Goal: Task Accomplishment & Management: Complete application form

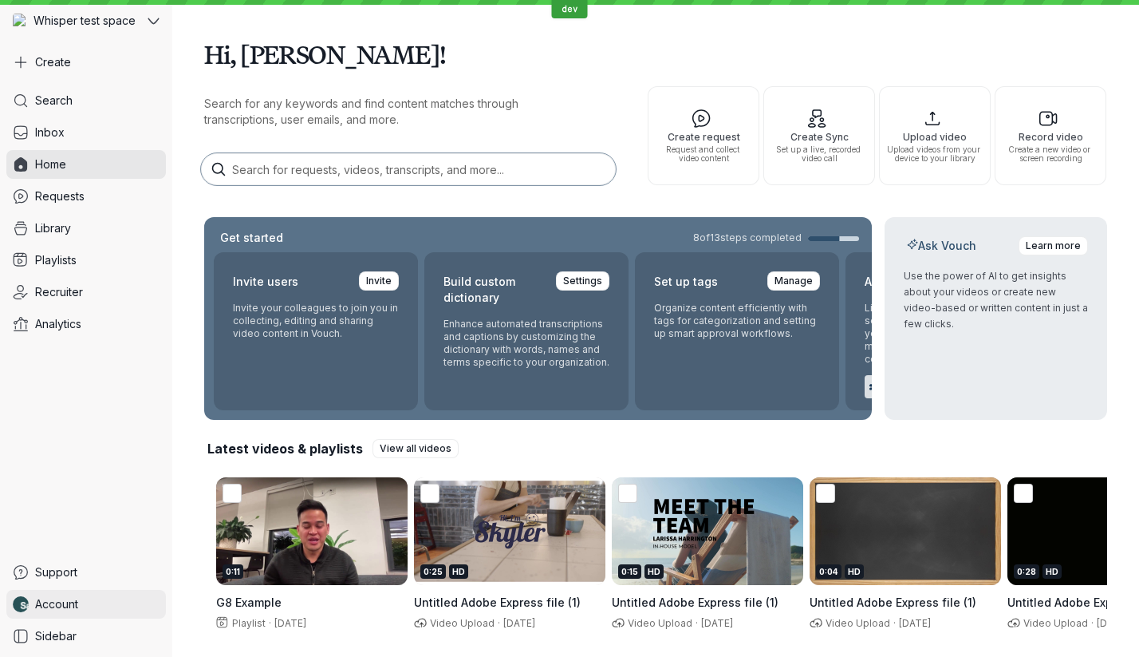
click at [83, 609] on link "Account" at bounding box center [86, 604] width 160 height 29
click at [113, 50] on button "Create" at bounding box center [86, 62] width 160 height 29
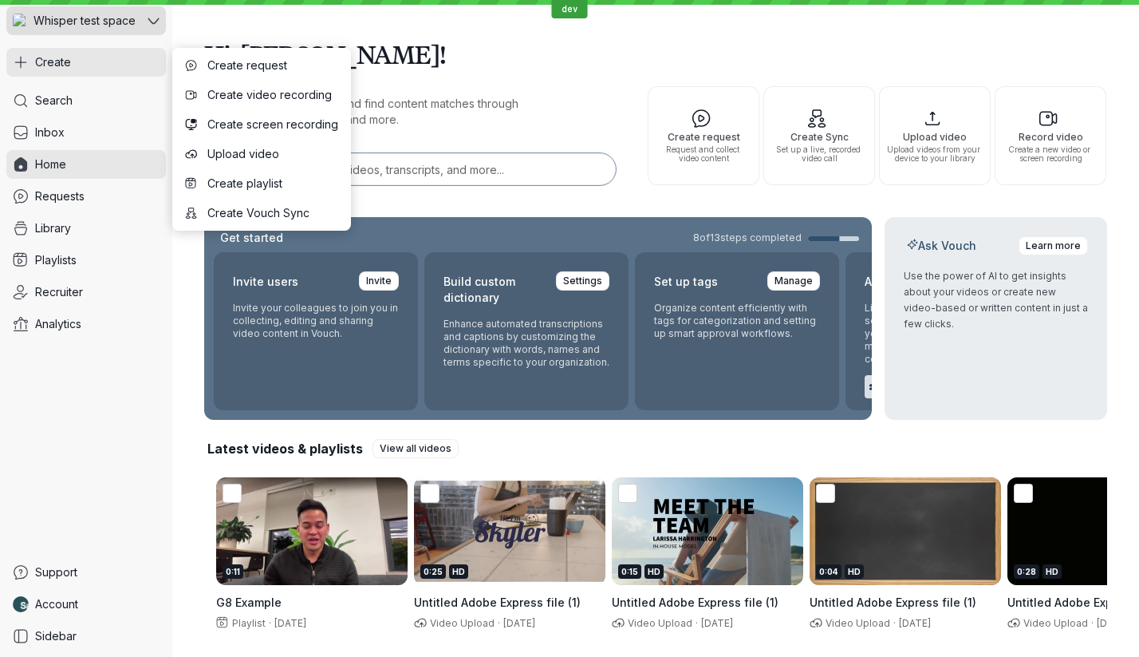
click at [112, 26] on span "Whisper test space" at bounding box center [85, 21] width 102 height 16
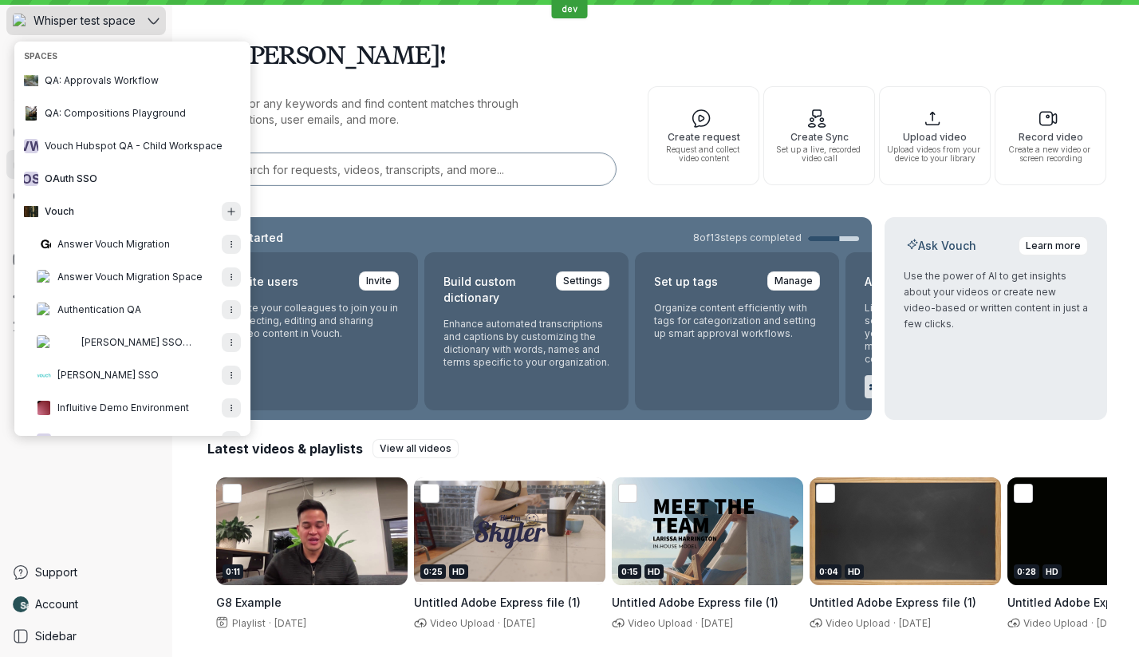
click at [109, 28] on span "Whisper test space" at bounding box center [85, 21] width 102 height 16
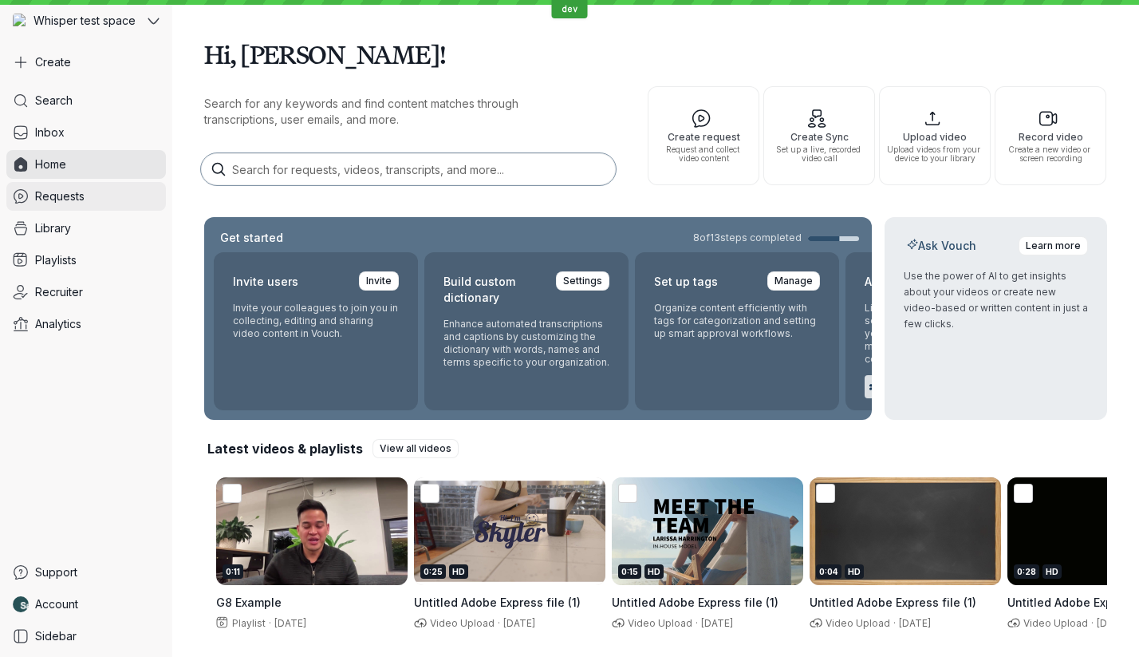
click at [73, 209] on link "Requests" at bounding box center [86, 196] width 160 height 29
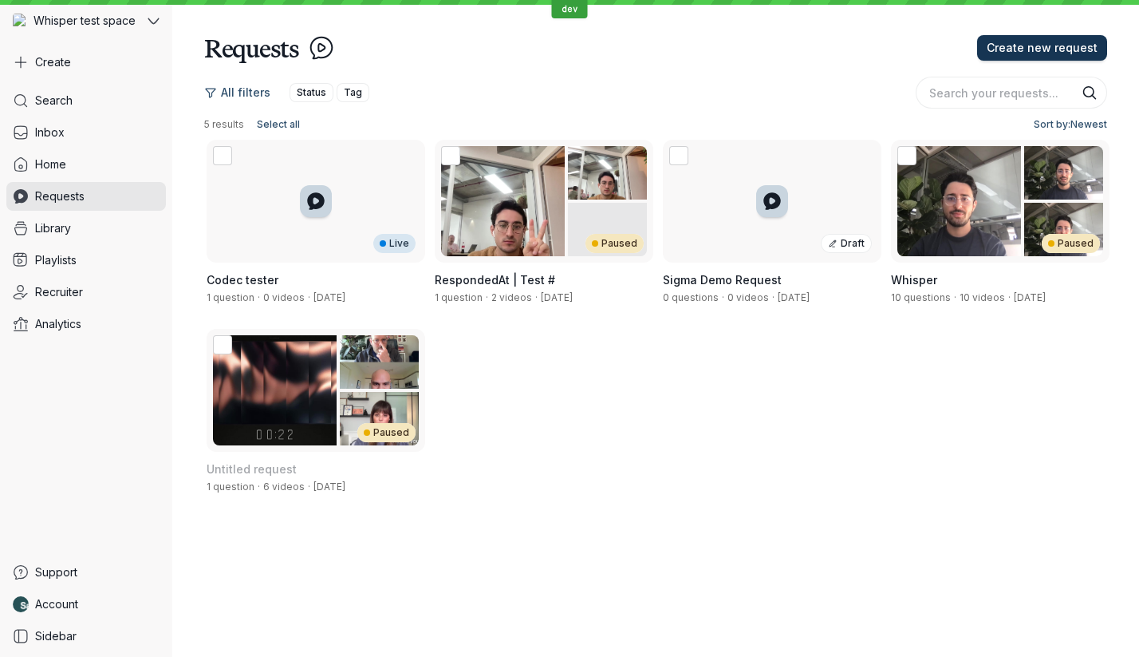
click at [1056, 54] on span "Create new request" at bounding box center [1042, 48] width 111 height 16
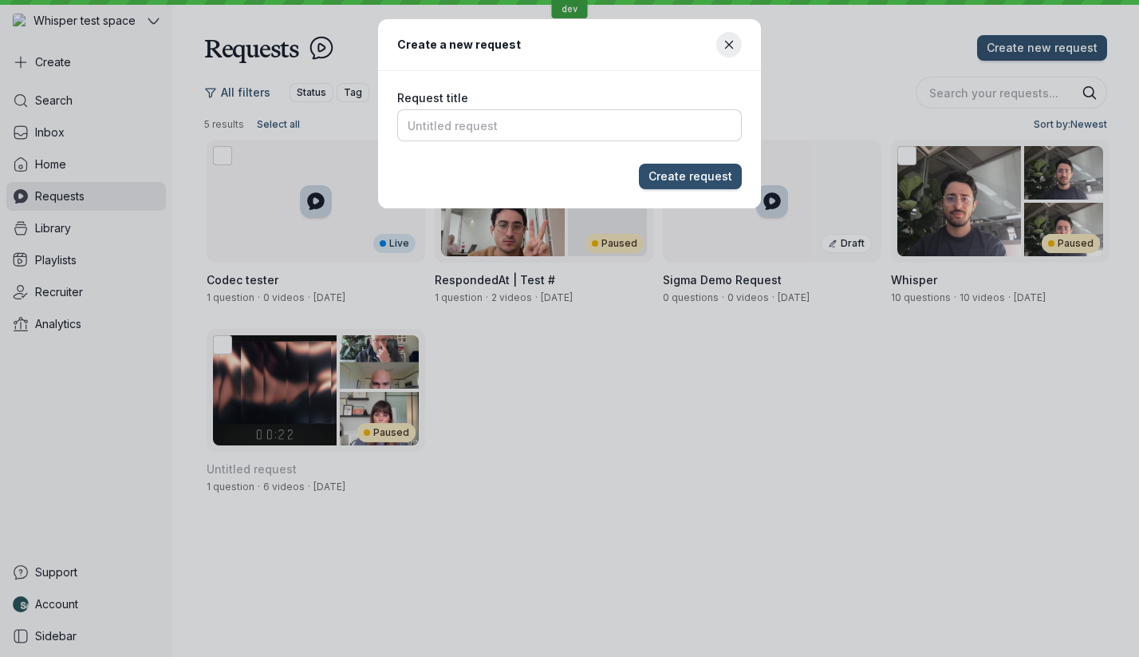
click at [472, 126] on input "Request title" at bounding box center [569, 125] width 345 height 32
type input "Request V1"
click at [639, 164] on button "Create request" at bounding box center [690, 177] width 103 height 26
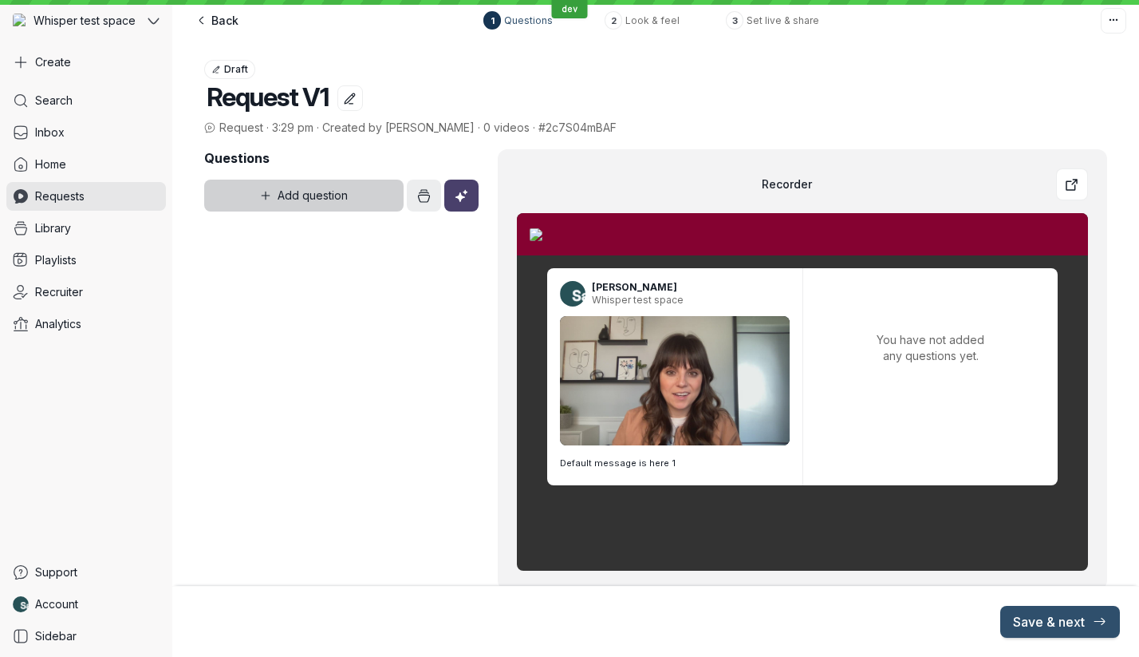
click at [322, 195] on span "Add question" at bounding box center [313, 196] width 70 height 16
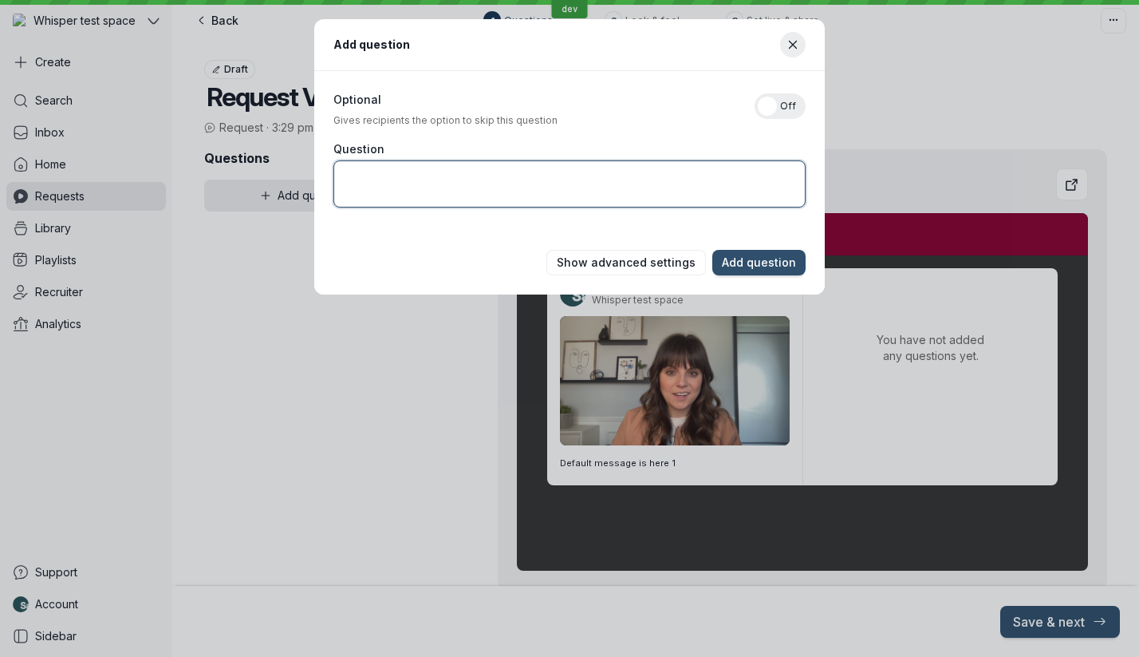
click at [524, 191] on textarea "Question" at bounding box center [570, 183] width 472 height 47
type textarea "Q1"
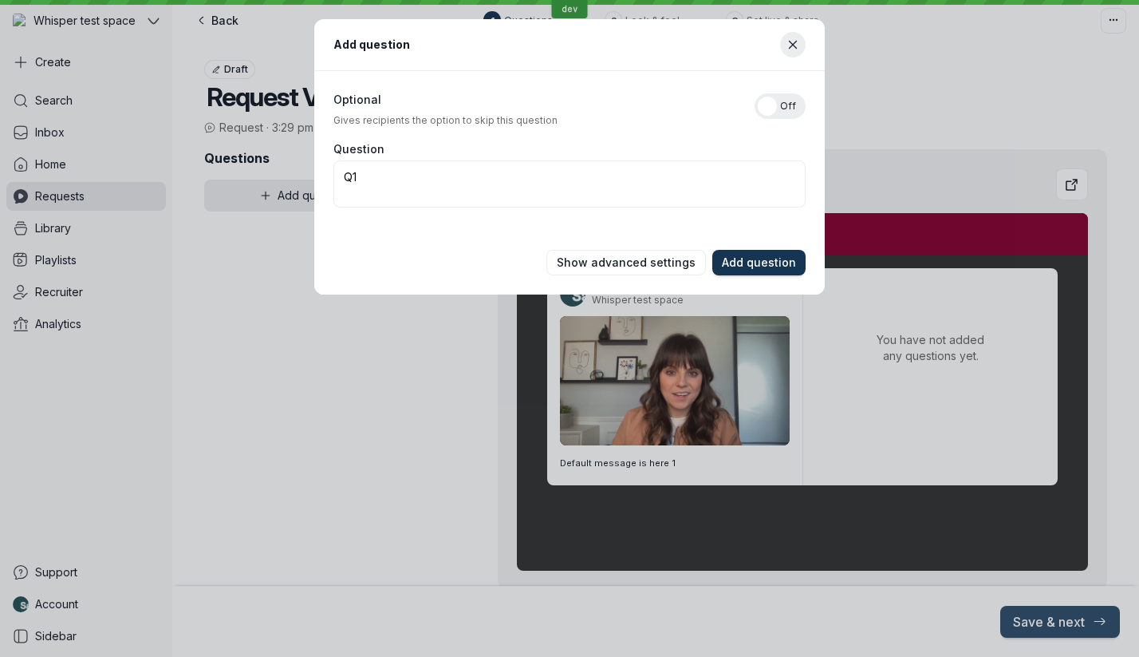
click at [732, 270] on button "Add question" at bounding box center [759, 263] width 93 height 26
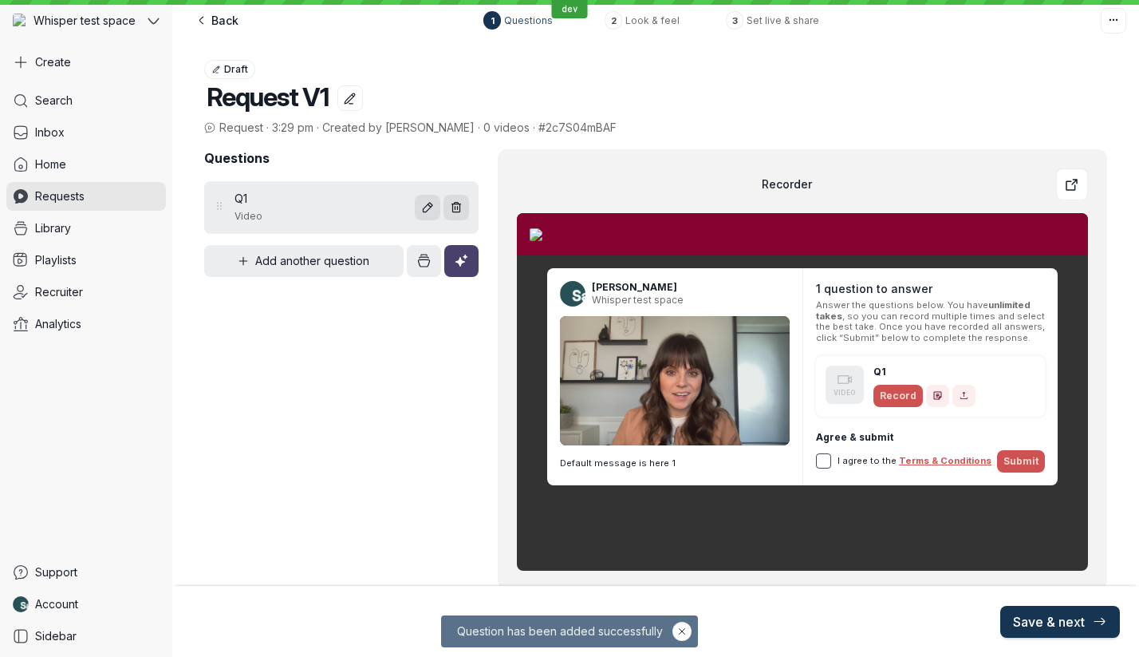
click at [1078, 622] on span "Save & next" at bounding box center [1060, 622] width 94 height 16
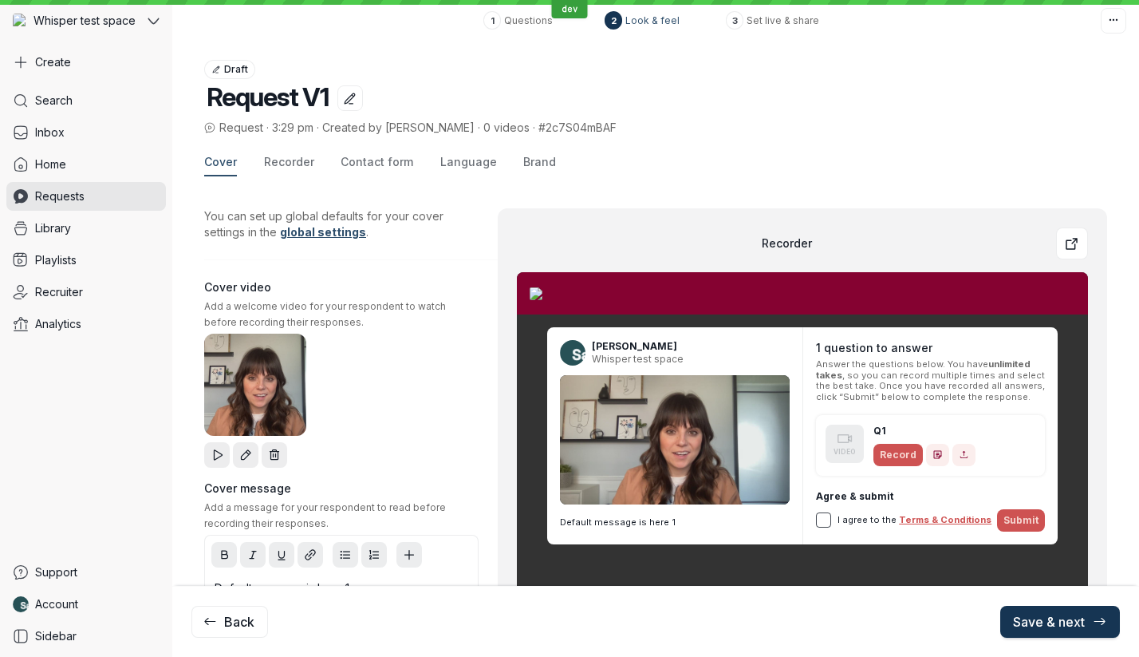
click at [1066, 622] on span "Save & next" at bounding box center [1060, 622] width 94 height 16
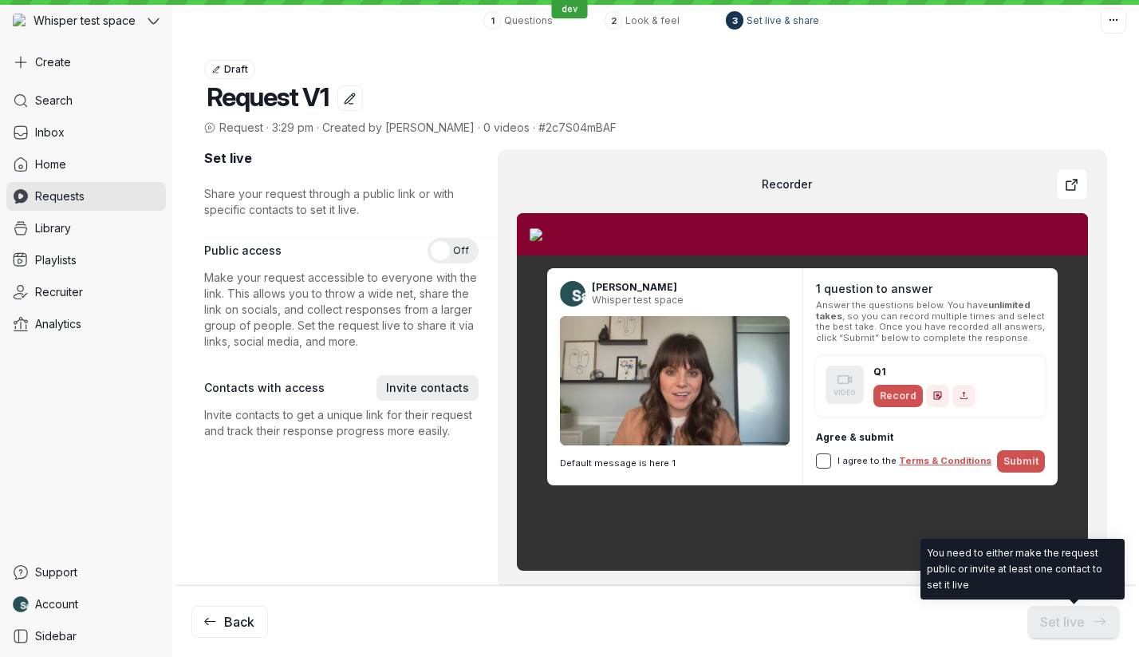
click at [441, 246] on div at bounding box center [440, 250] width 19 height 19
click at [0, 0] on input "On Off" at bounding box center [0, 0] width 0 height 0
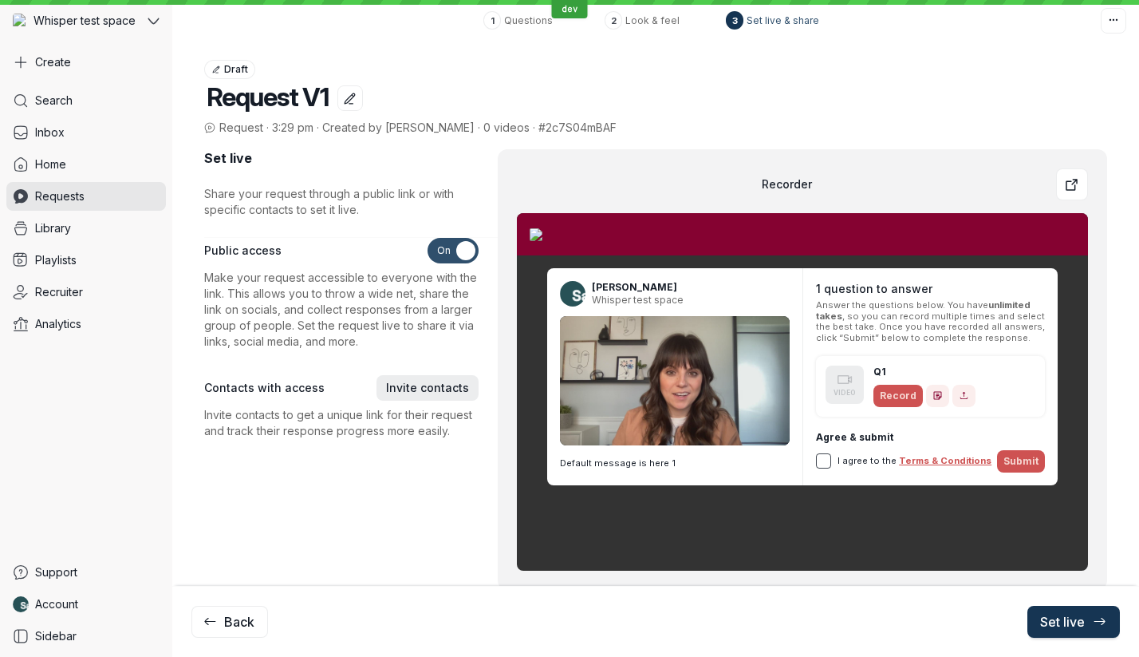
click at [1074, 636] on button "Set live" at bounding box center [1074, 622] width 93 height 32
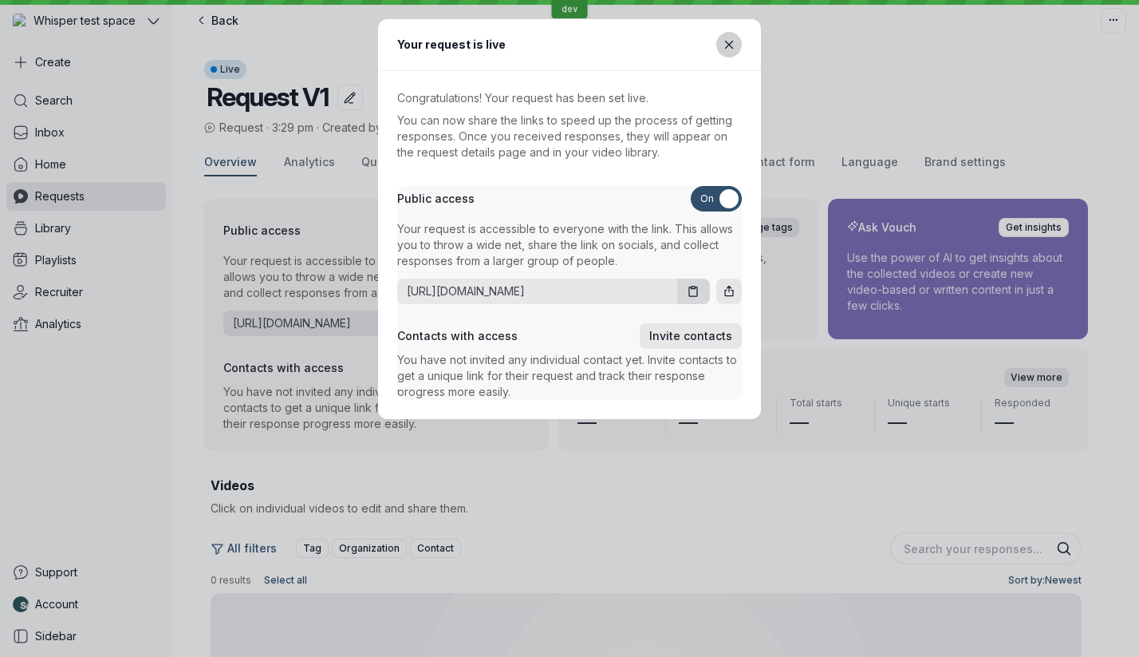
click at [731, 41] on icon "Close modal" at bounding box center [730, 45] width 14 height 14
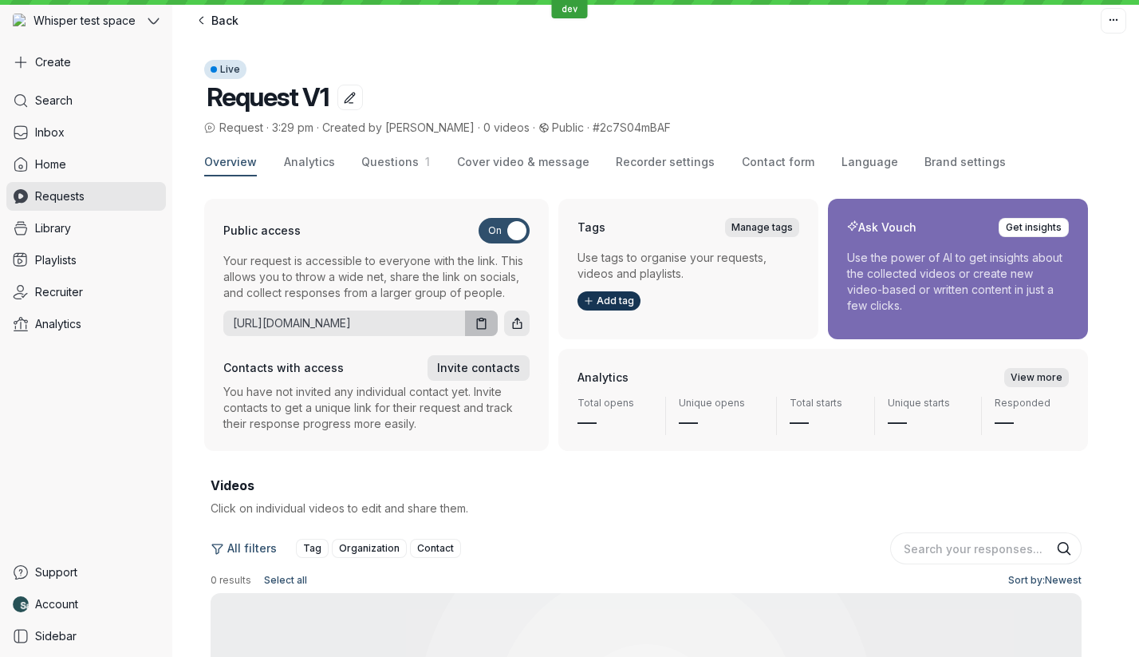
click at [480, 326] on icon "Copy URL" at bounding box center [482, 324] width 14 height 14
